Goal: Information Seeking & Learning: Find contact information

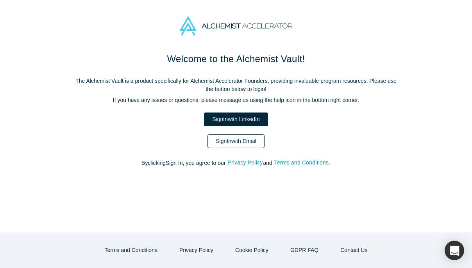
click at [234, 145] on link "Sign In with Email" at bounding box center [236, 142] width 57 height 14
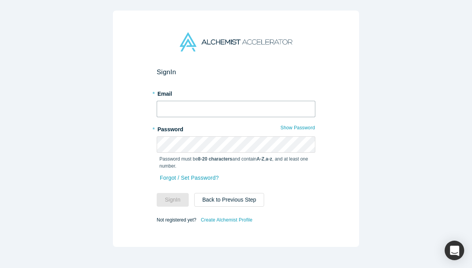
click at [177, 107] on input "text" at bounding box center [236, 109] width 159 height 16
click at [160, 201] on button "Sign In" at bounding box center [173, 200] width 32 height 14
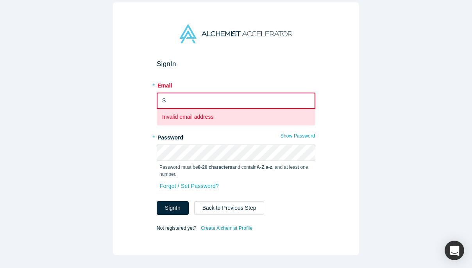
click at [241, 114] on p "Invalid email address" at bounding box center [236, 117] width 148 height 8
click at [236, 101] on input "S" at bounding box center [236, 101] width 159 height 16
type input "[PERSON_NAME][EMAIL_ADDRESS][DOMAIN_NAME]"
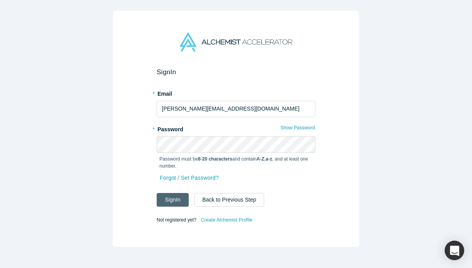
click at [184, 194] on button "Sign In" at bounding box center [173, 200] width 32 height 14
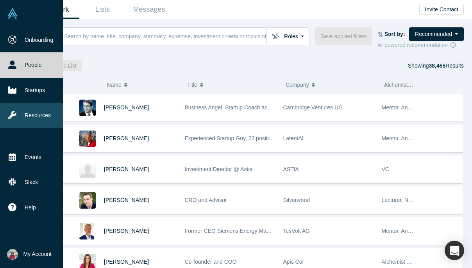
click at [38, 117] on link "Resources" at bounding box center [31, 115] width 63 height 25
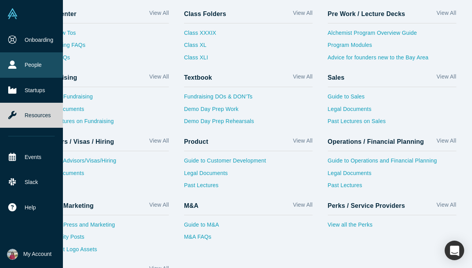
click at [31, 60] on link "People" at bounding box center [31, 64] width 63 height 25
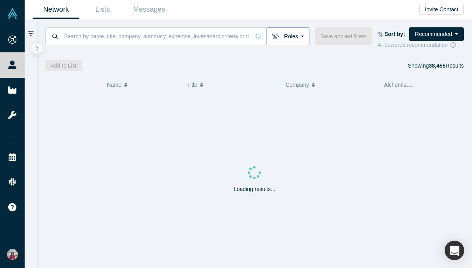
click at [287, 34] on button "Roles" at bounding box center [288, 36] width 43 height 18
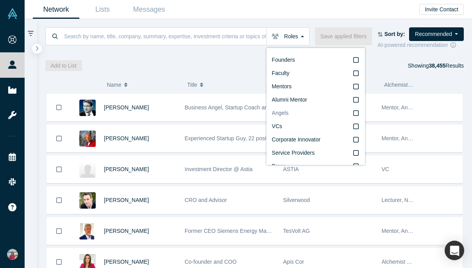
click at [359, 114] on icon at bounding box center [356, 113] width 5 height 6
click at [0, 0] on input "Angels" at bounding box center [0, 0] width 0 height 0
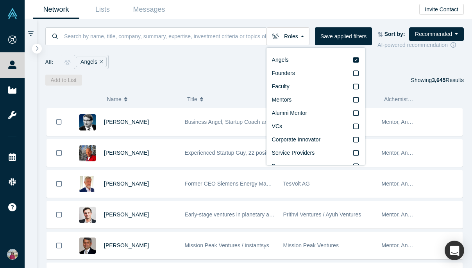
click at [406, 61] on div "All: Angels" at bounding box center [254, 62] width 419 height 14
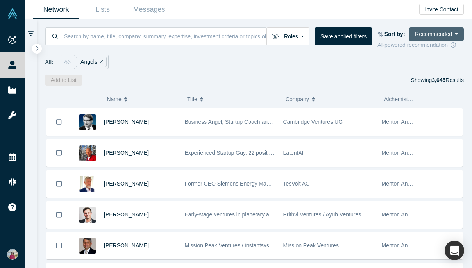
click at [422, 29] on button "Recommended" at bounding box center [437, 34] width 55 height 14
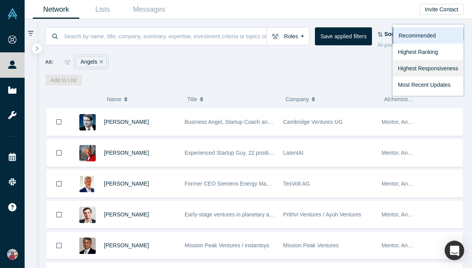
click at [417, 71] on link "Highest Responsiveness" at bounding box center [428, 68] width 71 height 16
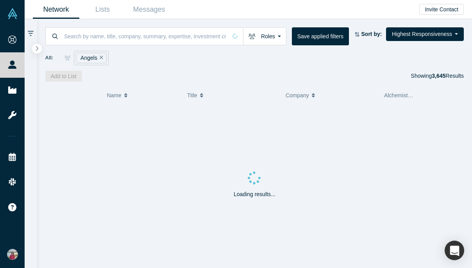
click at [417, 71] on div "Showing 3,645 Results" at bounding box center [437, 76] width 53 height 11
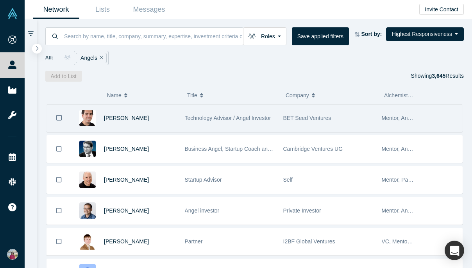
click at [117, 125] on div "[PERSON_NAME]" at bounding box center [140, 118] width 73 height 27
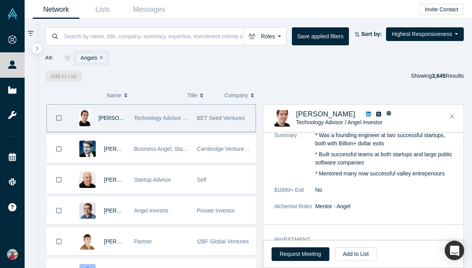
click at [376, 221] on div "General Summary * Was a founding engineer at two successful startups, both with…" at bounding box center [364, 167] width 200 height 115
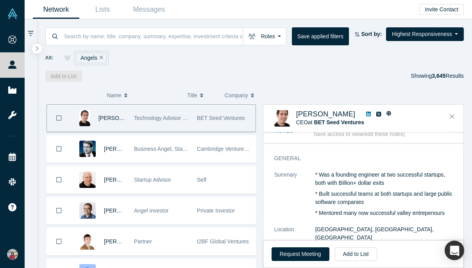
scroll to position [13, 0]
drag, startPoint x: 295, startPoint y: 114, endPoint x: 347, endPoint y: 113, distance: 52.4
click at [347, 113] on div "[PERSON_NAME] CEO at BET Seed Ventures ( 13 )" at bounding box center [365, 118] width 181 height 16
copy div "[PERSON_NAME]"
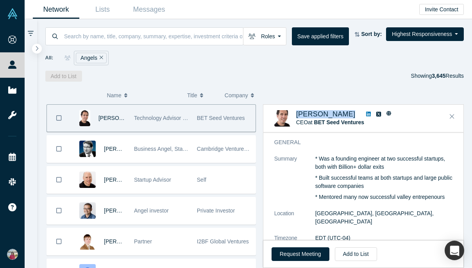
scroll to position [52, 0]
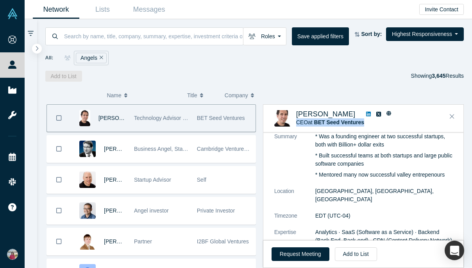
drag, startPoint x: 382, startPoint y: 124, endPoint x: 295, endPoint y: 123, distance: 86.8
click at [295, 123] on div "[PERSON_NAME] CEO at BET Seed Ventures ( 13 )" at bounding box center [365, 118] width 181 height 16
copy span "CEO at BET Seed Ventures"
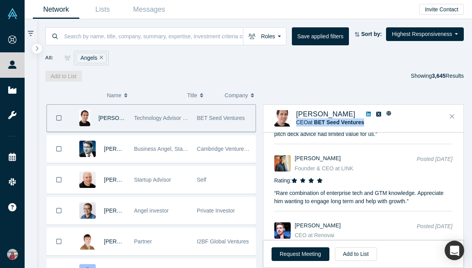
scroll to position [1476, 0]
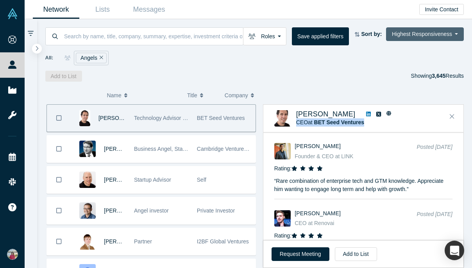
click at [426, 40] on button "Highest Responsiveness" at bounding box center [425, 34] width 78 height 14
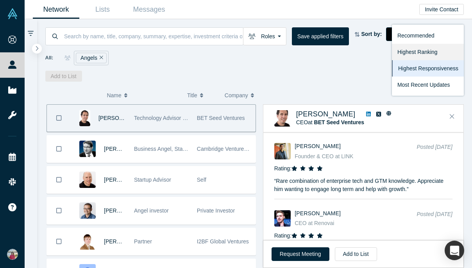
click at [422, 53] on link "Highest Ranking" at bounding box center [428, 52] width 72 height 16
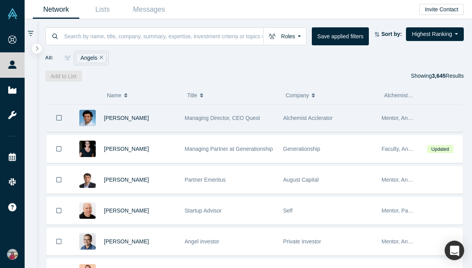
click at [453, 116] on div at bounding box center [441, 118] width 44 height 27
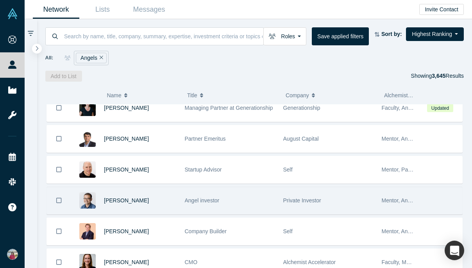
scroll to position [43, 0]
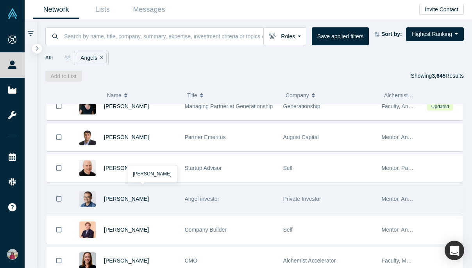
click at [217, 198] on span "Angel investor" at bounding box center [202, 199] width 35 height 6
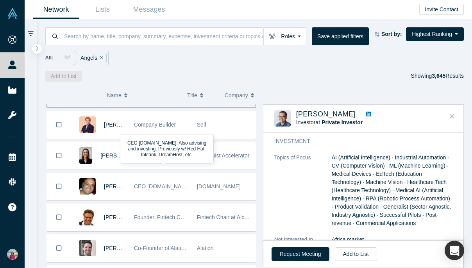
scroll to position [155, 0]
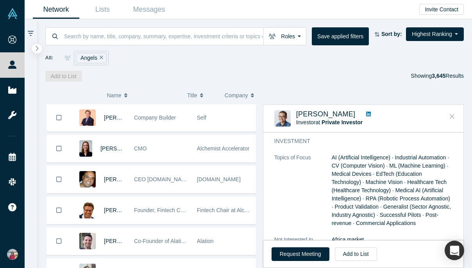
click at [449, 112] on button "Close" at bounding box center [453, 117] width 12 height 13
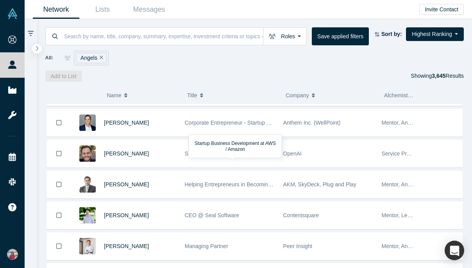
scroll to position [1085, 0]
